Goal: Information Seeking & Learning: Learn about a topic

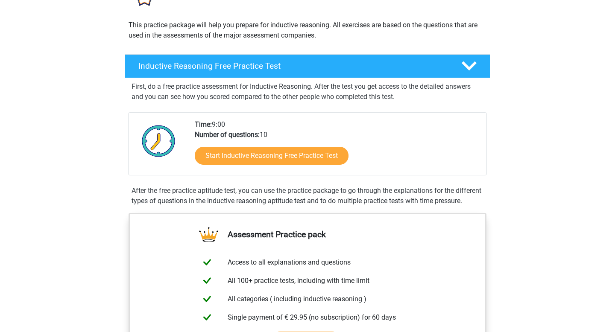
scroll to position [86, 0]
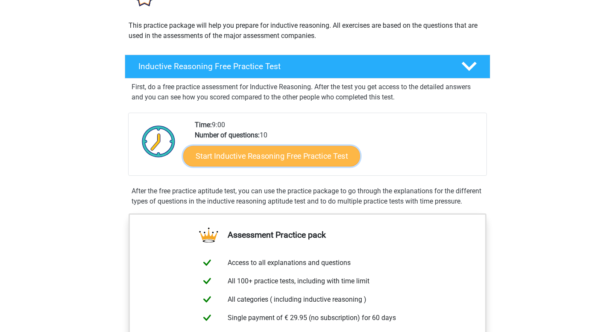
click at [253, 158] on link "Start Inductive Reasoning Free Practice Test" at bounding box center [271, 156] width 177 height 21
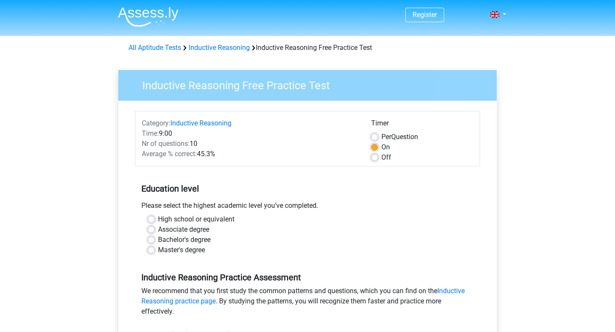
click at [158, 218] on label "High school or equivalent" at bounding box center [196, 219] width 76 height 10
click at [149, 218] on input "High school or equivalent" at bounding box center [151, 218] width 7 height 9
radio input "true"
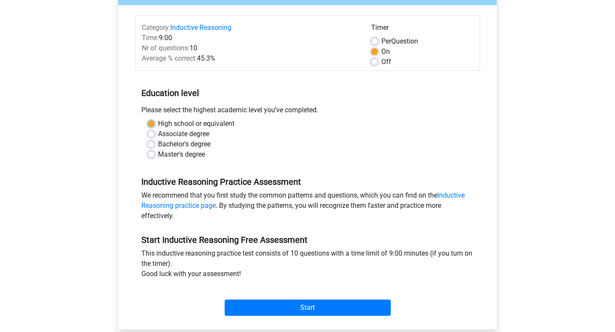
scroll to position [108, 0]
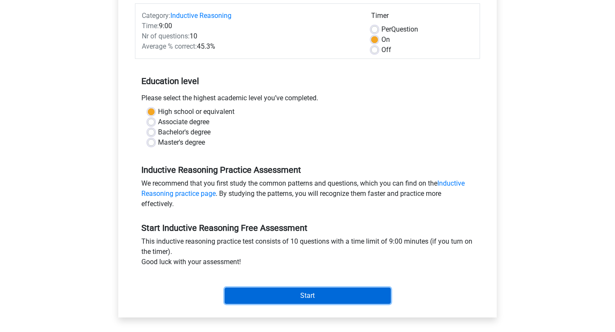
click at [299, 294] on input "Start" at bounding box center [308, 296] width 166 height 16
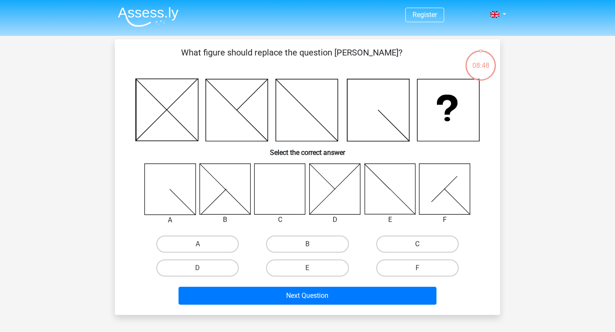
click at [397, 242] on label "C" at bounding box center [417, 244] width 82 height 17
click at [417, 244] on input "C" at bounding box center [420, 247] width 6 height 6
radio input "true"
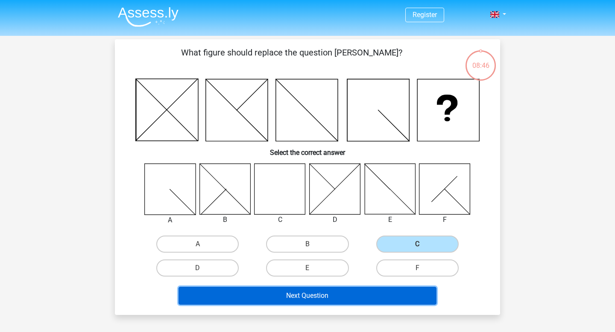
click at [355, 296] on button "Next Question" at bounding box center [308, 296] width 259 height 18
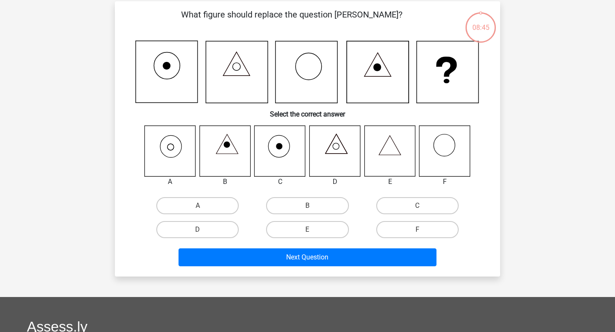
scroll to position [39, 0]
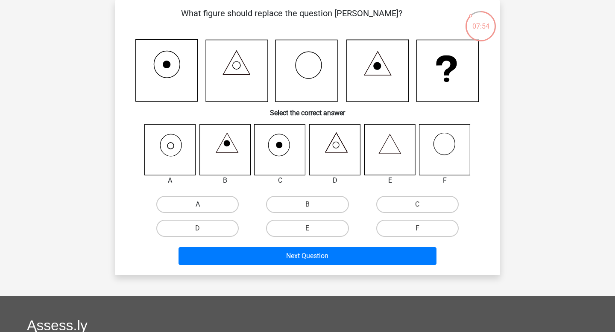
click at [214, 203] on label "A" at bounding box center [197, 204] width 82 height 17
click at [203, 205] on input "A" at bounding box center [201, 208] width 6 height 6
radio input "true"
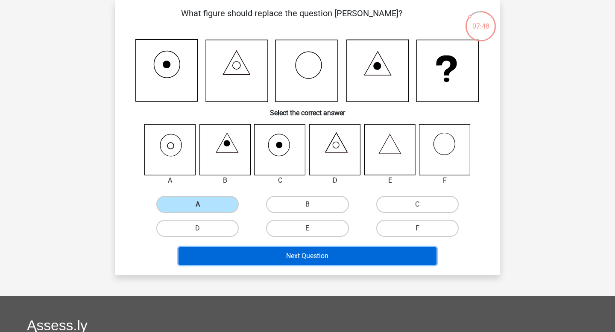
click at [400, 254] on button "Next Question" at bounding box center [308, 256] width 259 height 18
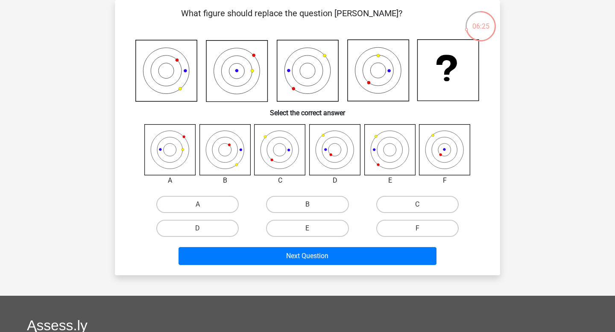
click at [338, 142] on icon at bounding box center [335, 149] width 51 height 51
click at [211, 227] on label "D" at bounding box center [197, 228] width 82 height 17
click at [203, 229] on input "D" at bounding box center [201, 232] width 6 height 6
radio input "true"
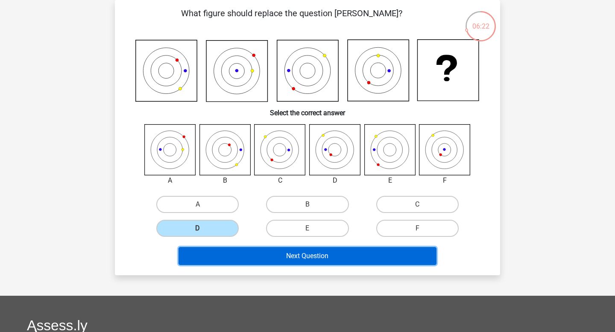
click at [311, 257] on button "Next Question" at bounding box center [308, 256] width 259 height 18
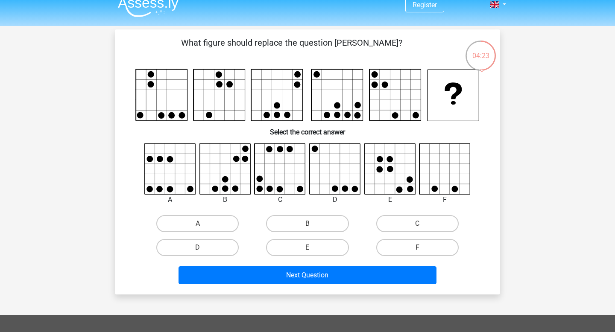
scroll to position [6, 0]
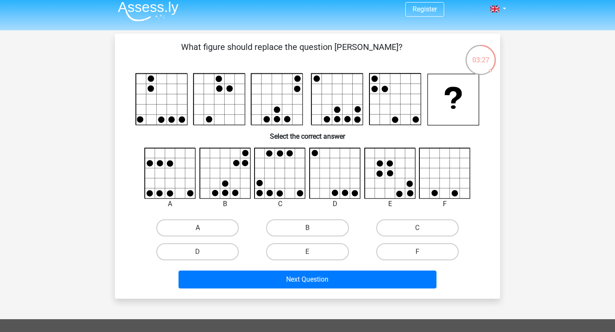
click at [189, 226] on label "A" at bounding box center [197, 228] width 82 height 17
click at [198, 228] on input "A" at bounding box center [201, 231] width 6 height 6
radio input "true"
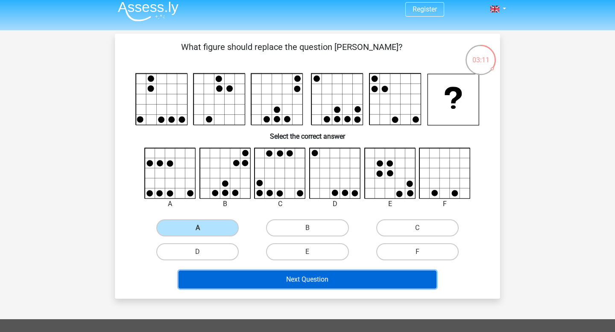
click at [385, 282] on button "Next Question" at bounding box center [308, 280] width 259 height 18
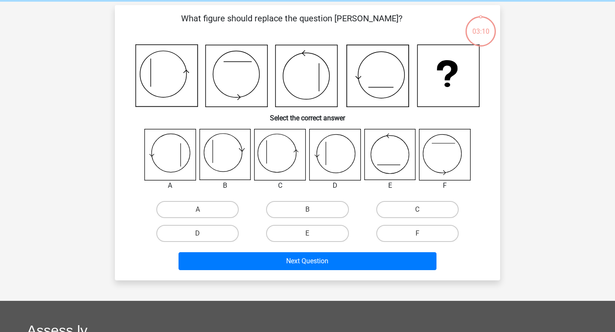
scroll to position [39, 0]
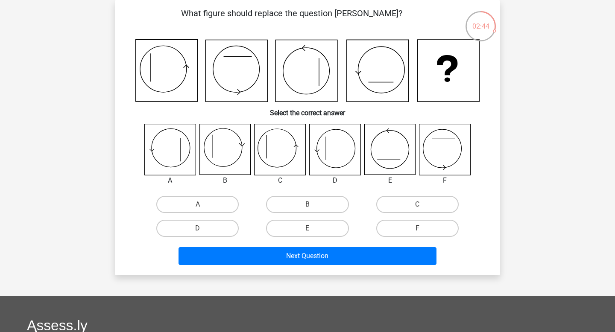
click at [270, 130] on icon at bounding box center [277, 148] width 38 height 38
click at [414, 208] on label "C" at bounding box center [417, 204] width 82 height 17
click at [417, 208] on input "C" at bounding box center [420, 208] width 6 height 6
radio input "true"
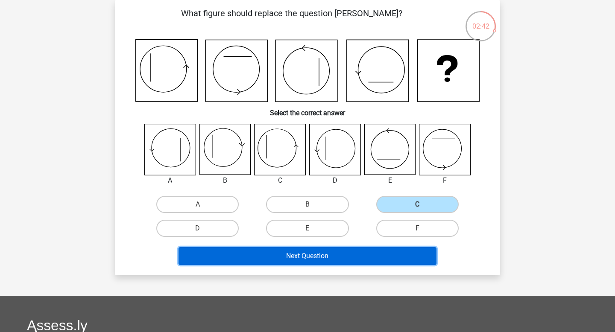
click at [369, 255] on button "Next Question" at bounding box center [308, 256] width 259 height 18
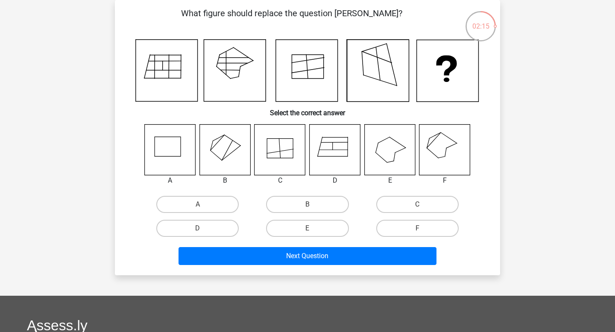
click at [456, 139] on icon at bounding box center [445, 149] width 51 height 51
click at [415, 230] on label "F" at bounding box center [417, 228] width 82 height 17
click at [417, 230] on input "F" at bounding box center [420, 232] width 6 height 6
radio input "true"
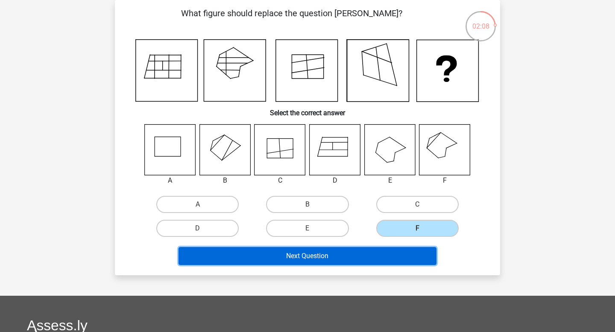
click at [405, 253] on button "Next Question" at bounding box center [308, 256] width 259 height 18
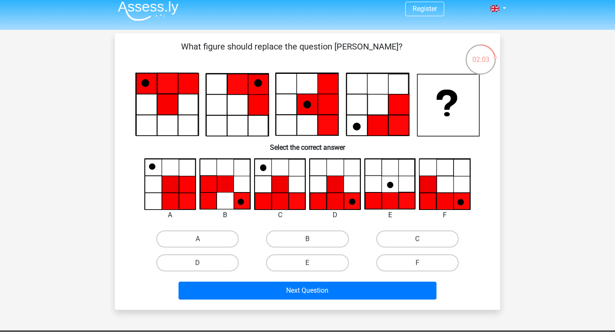
scroll to position [6, 0]
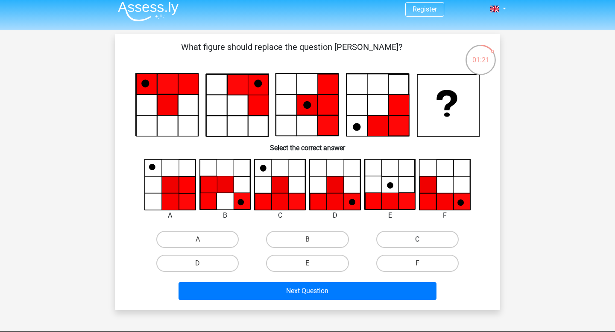
click at [428, 241] on label "C" at bounding box center [417, 239] width 82 height 17
click at [423, 241] on input "C" at bounding box center [420, 243] width 6 height 6
radio input "true"
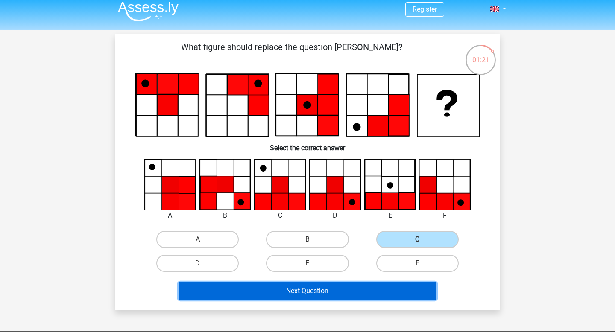
click at [373, 291] on button "Next Question" at bounding box center [308, 291] width 259 height 18
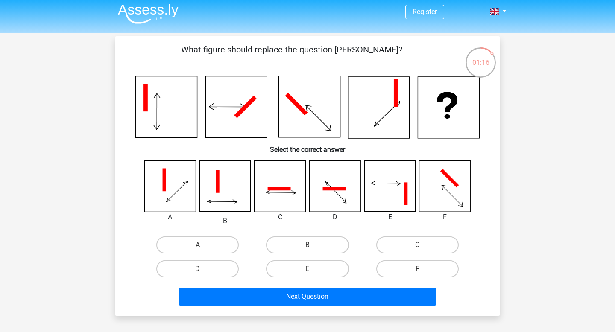
scroll to position [0, 0]
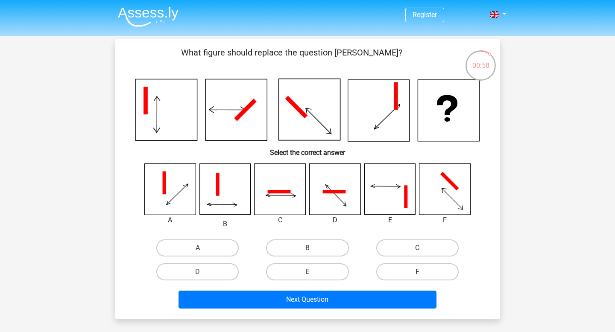
click at [409, 270] on label "F" at bounding box center [417, 272] width 82 height 17
click at [417, 272] on input "F" at bounding box center [420, 275] width 6 height 6
radio input "true"
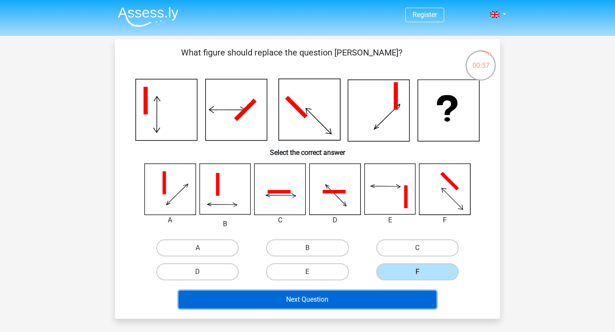
click at [398, 304] on button "Next Question" at bounding box center [308, 300] width 259 height 18
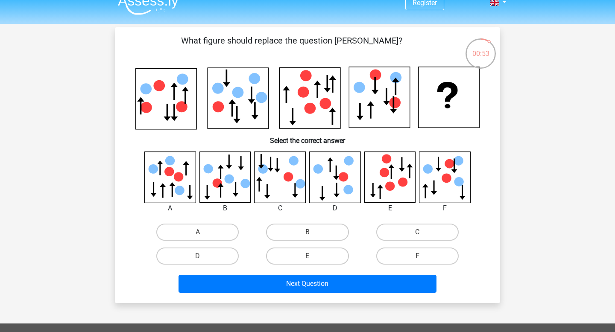
scroll to position [6, 0]
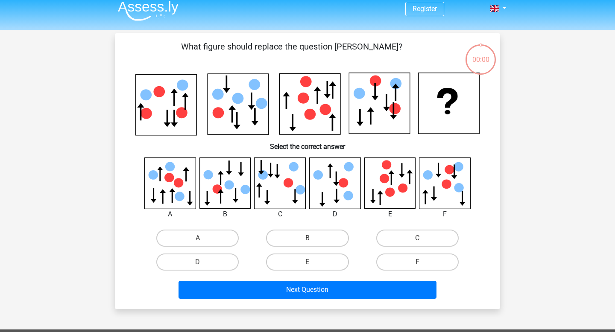
scroll to position [6, 0]
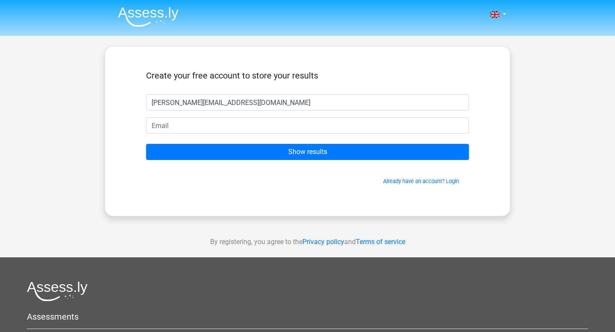
type input "[PERSON_NAME][EMAIL_ADDRESS][DOMAIN_NAME]"
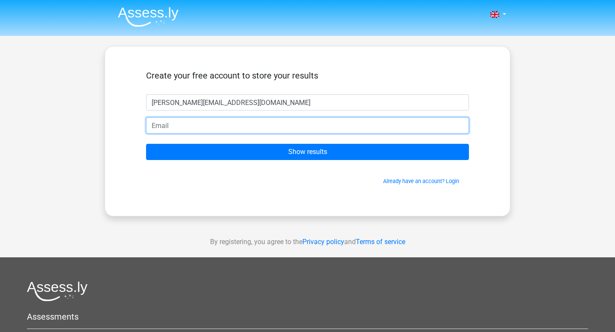
click at [198, 127] on input "email" at bounding box center [307, 126] width 323 height 16
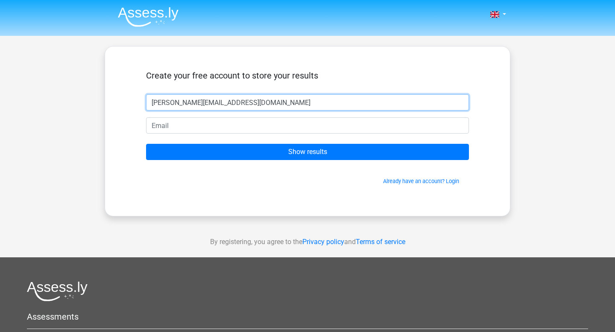
click at [230, 110] on input "[PERSON_NAME][EMAIL_ADDRESS][DOMAIN_NAME]" at bounding box center [307, 102] width 323 height 16
drag, startPoint x: 230, startPoint y: 110, endPoint x: 141, endPoint y: 105, distance: 89.9
click at [141, 105] on div "[PERSON_NAME][EMAIL_ADDRESS][DOMAIN_NAME]" at bounding box center [308, 102] width 336 height 16
type input "[PERSON_NAME]"
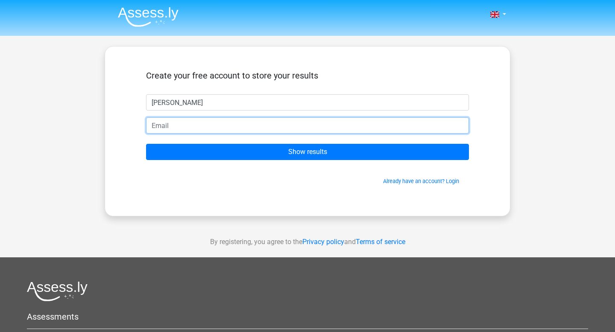
click at [163, 123] on input "email" at bounding box center [307, 126] width 323 height 16
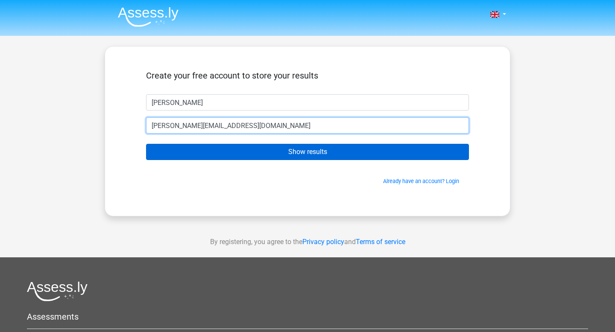
type input "[PERSON_NAME][EMAIL_ADDRESS][DOMAIN_NAME]"
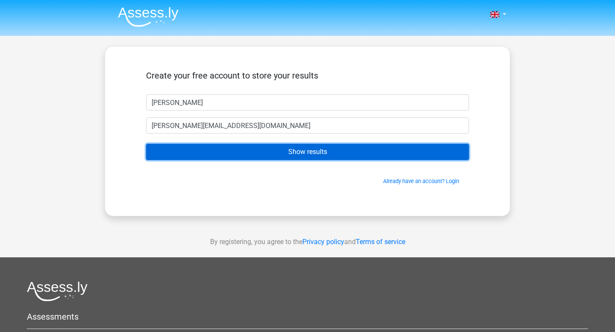
click at [279, 148] on input "Show results" at bounding box center [307, 152] width 323 height 16
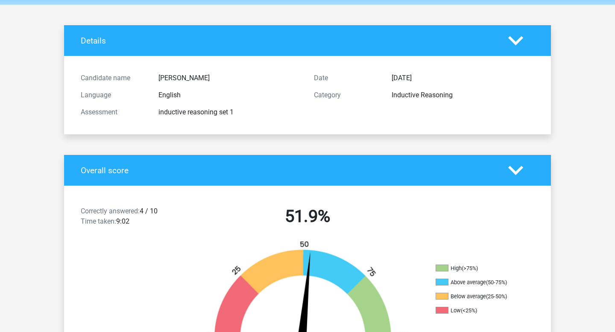
scroll to position [15, 0]
